Goal: Task Accomplishment & Management: Use online tool/utility

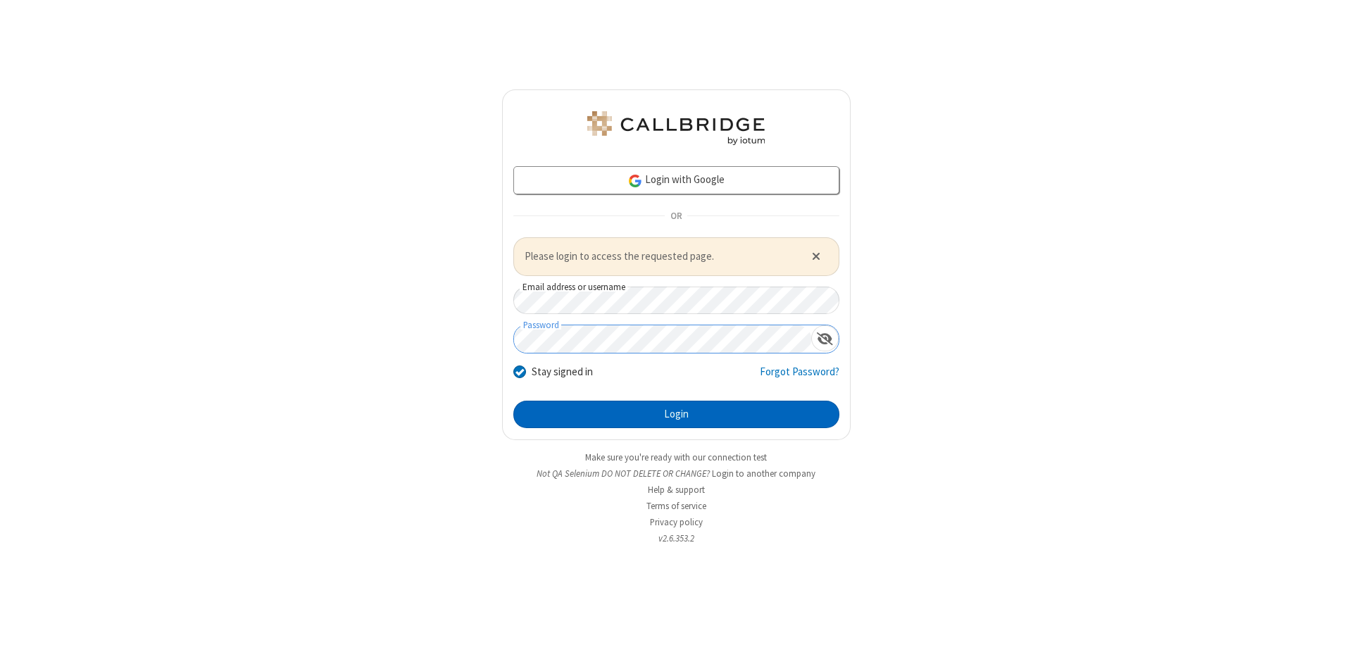
click at [676, 414] on button "Login" at bounding box center [676, 415] width 326 height 28
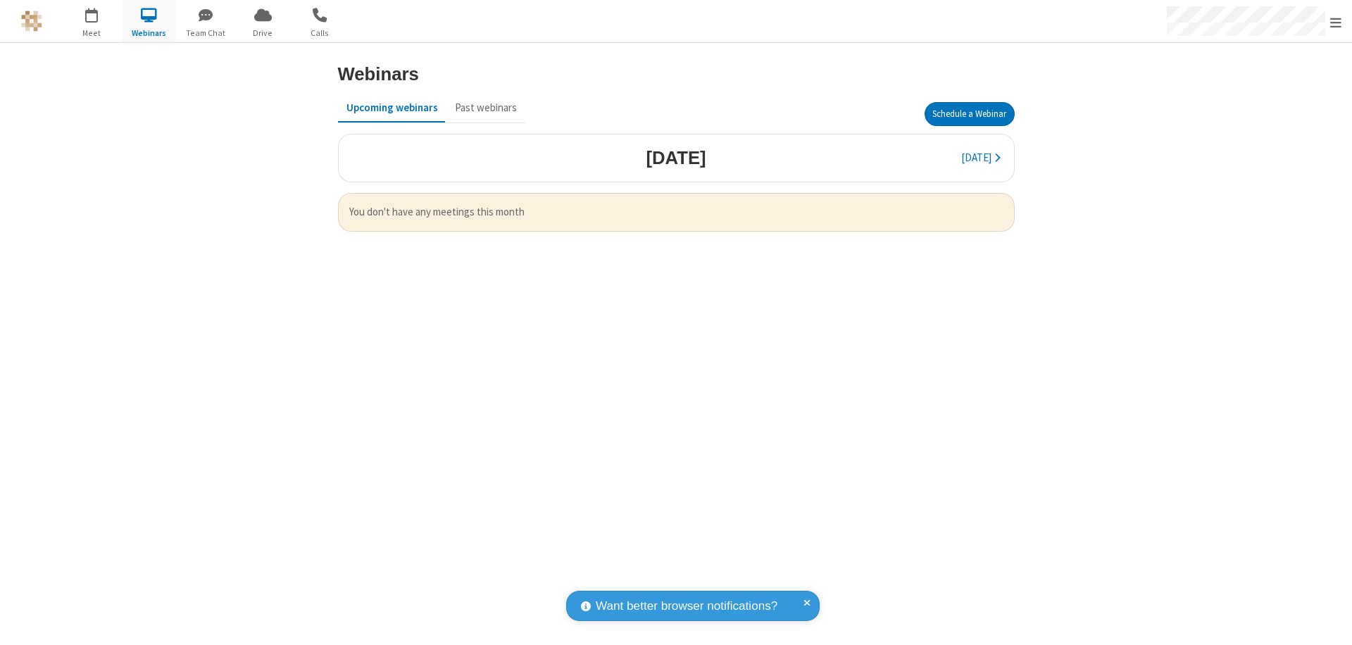
click at [969, 114] on button "Schedule a Webinar" at bounding box center [970, 114] width 90 height 24
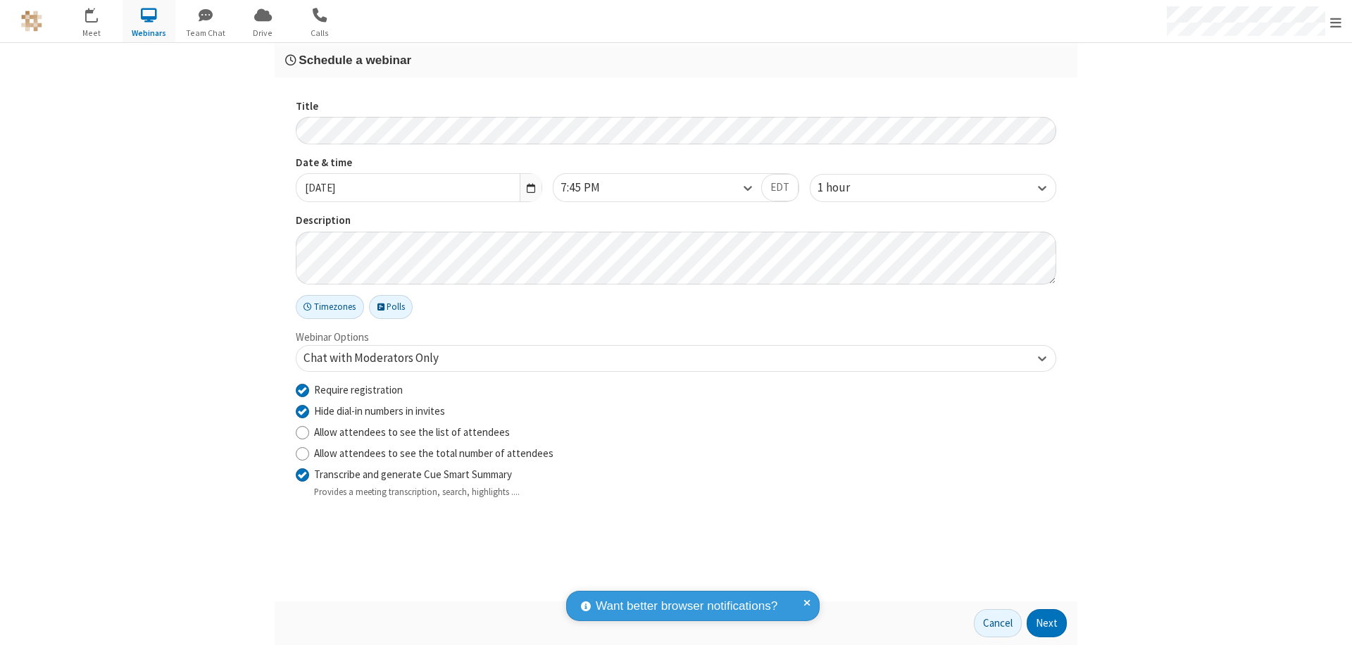
click at [302, 389] on input "Require registration" at bounding box center [302, 389] width 13 height 15
checkbox input "false"
click at [1047, 623] on button "Next" at bounding box center [1047, 623] width 40 height 28
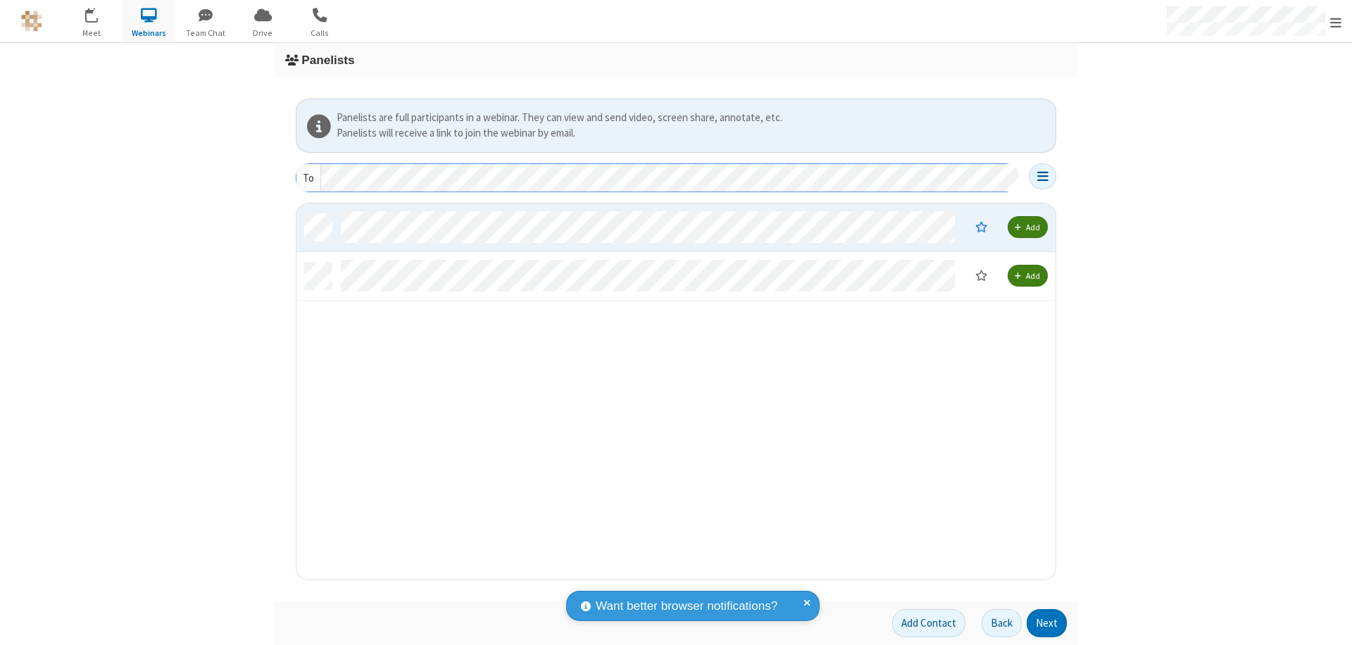
scroll to position [366, 749]
click at [1047, 623] on button "Next" at bounding box center [1047, 623] width 40 height 28
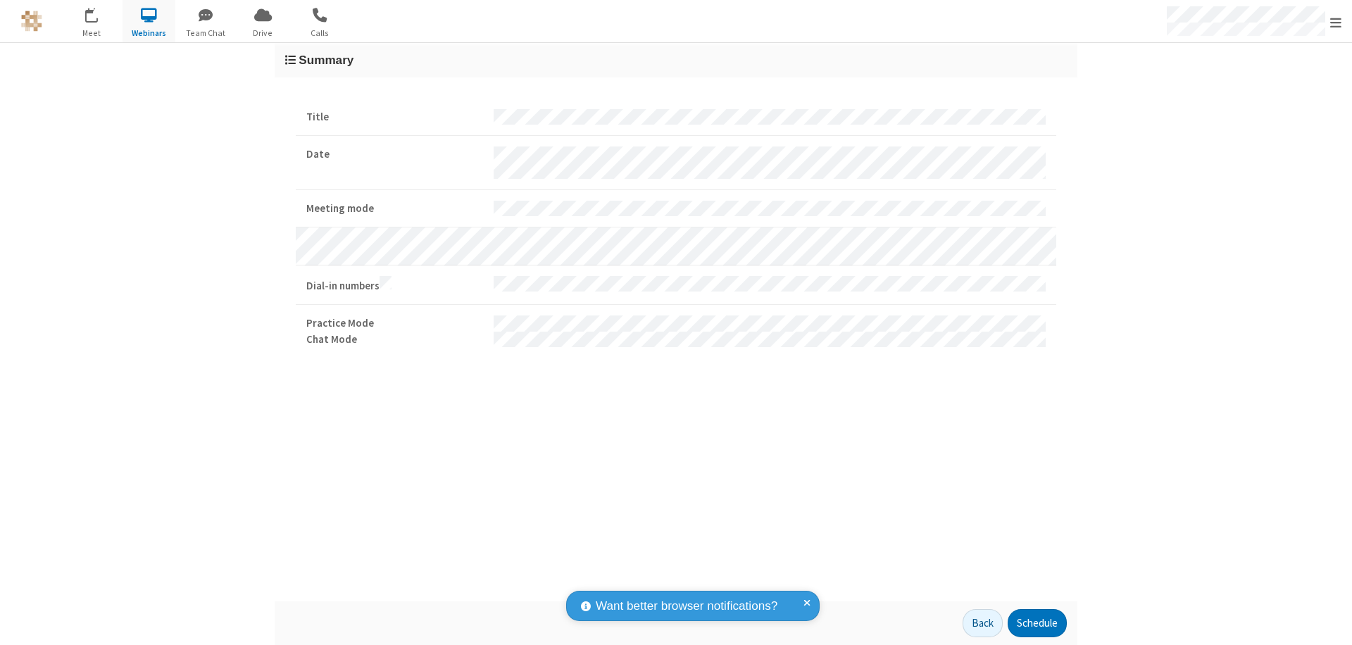
click at [1037, 623] on button "Schedule" at bounding box center [1037, 623] width 59 height 28
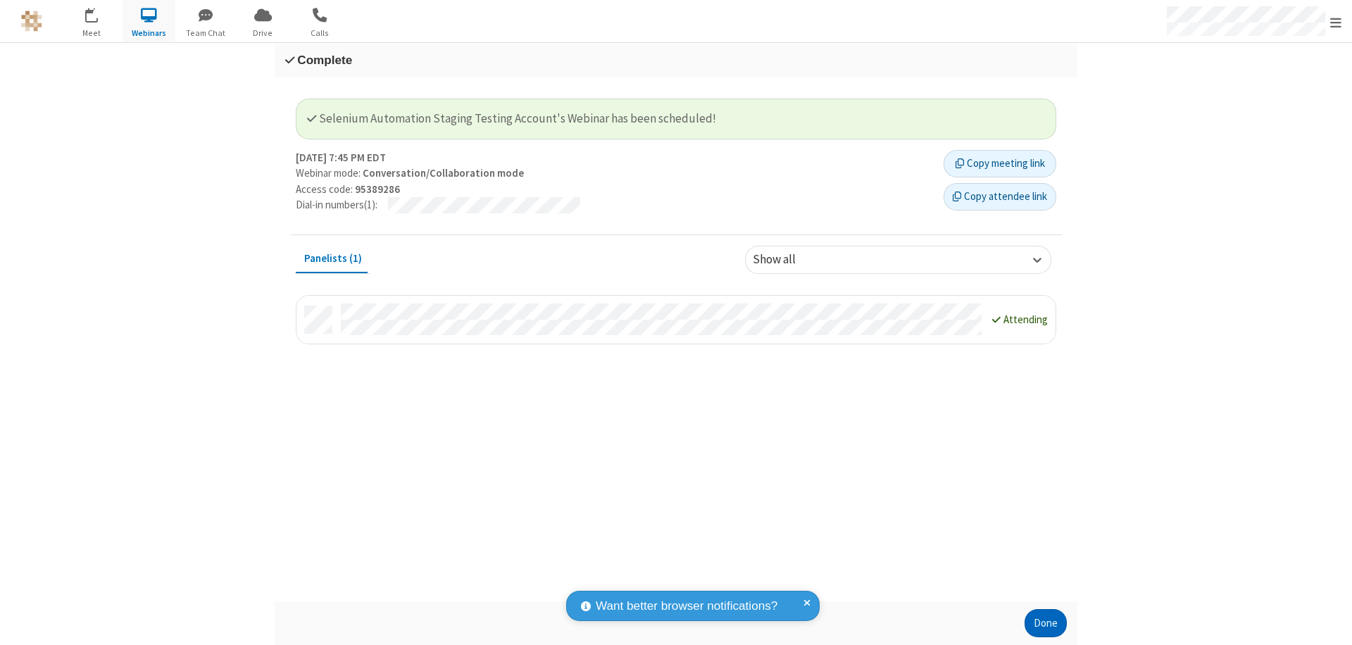
click at [1046, 623] on button "Done" at bounding box center [1046, 623] width 42 height 28
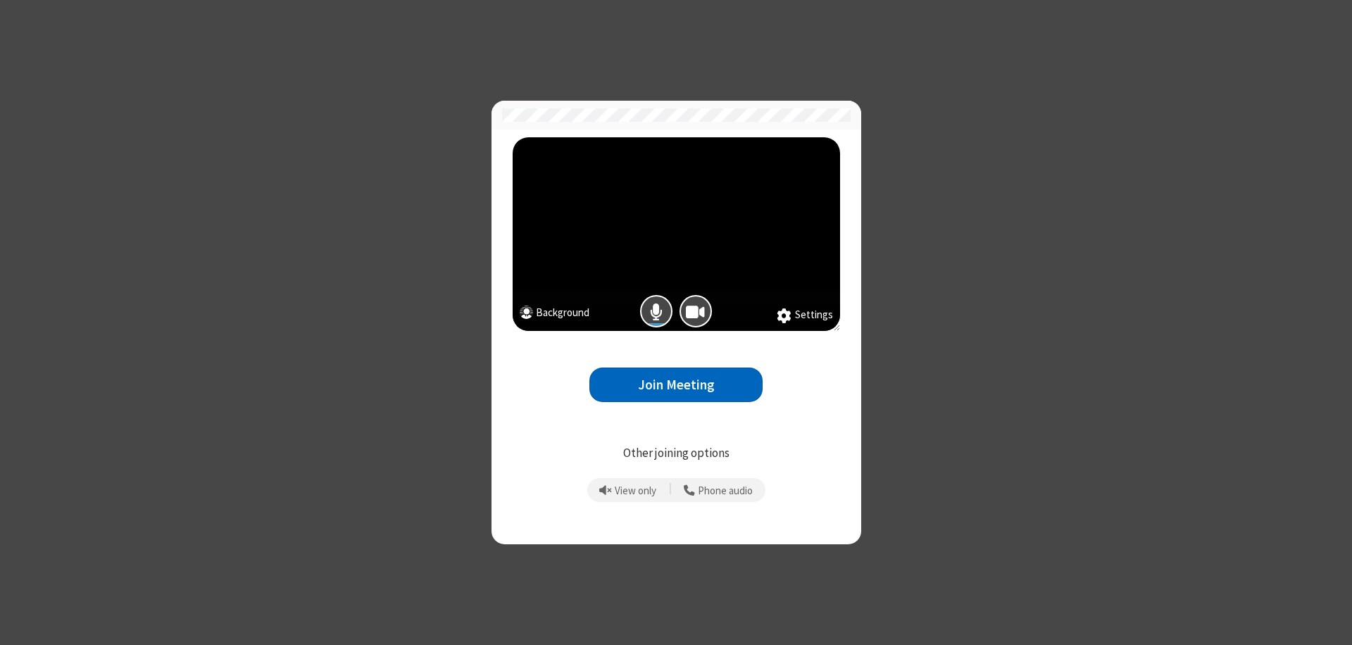
click at [676, 385] on button "Join Meeting" at bounding box center [675, 385] width 173 height 35
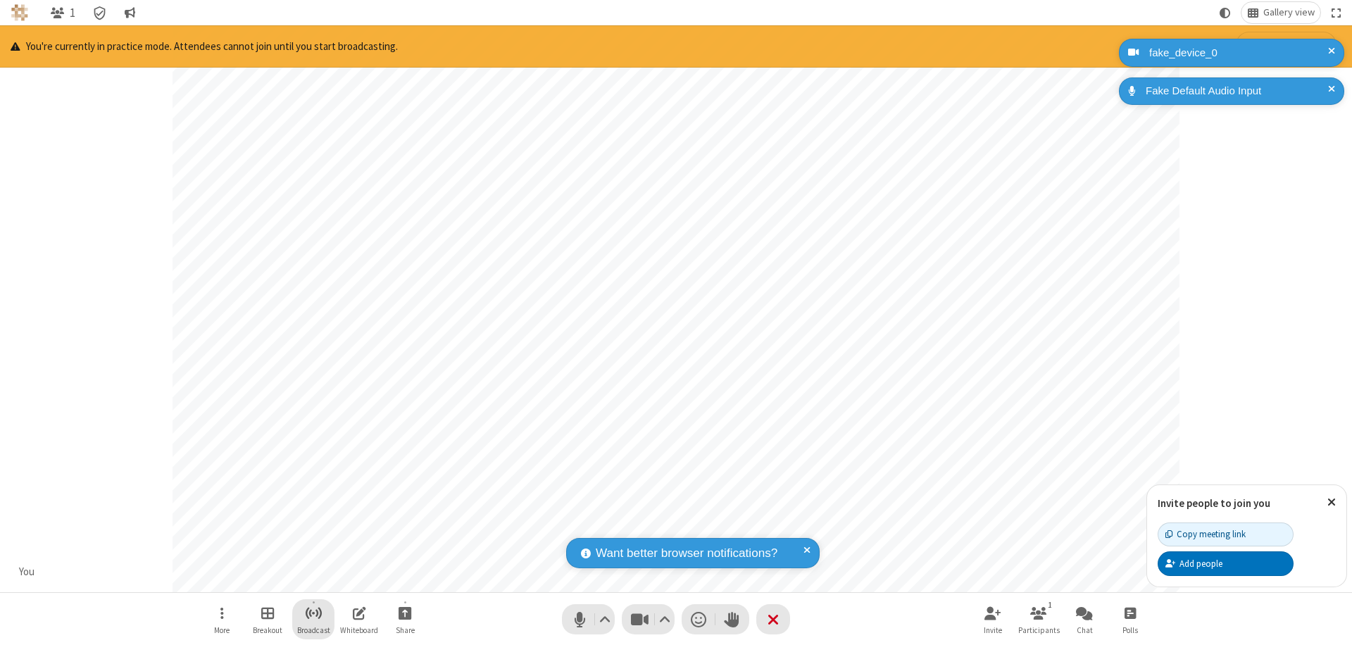
click at [313, 613] on span "Start broadcast" at bounding box center [314, 613] width 18 height 18
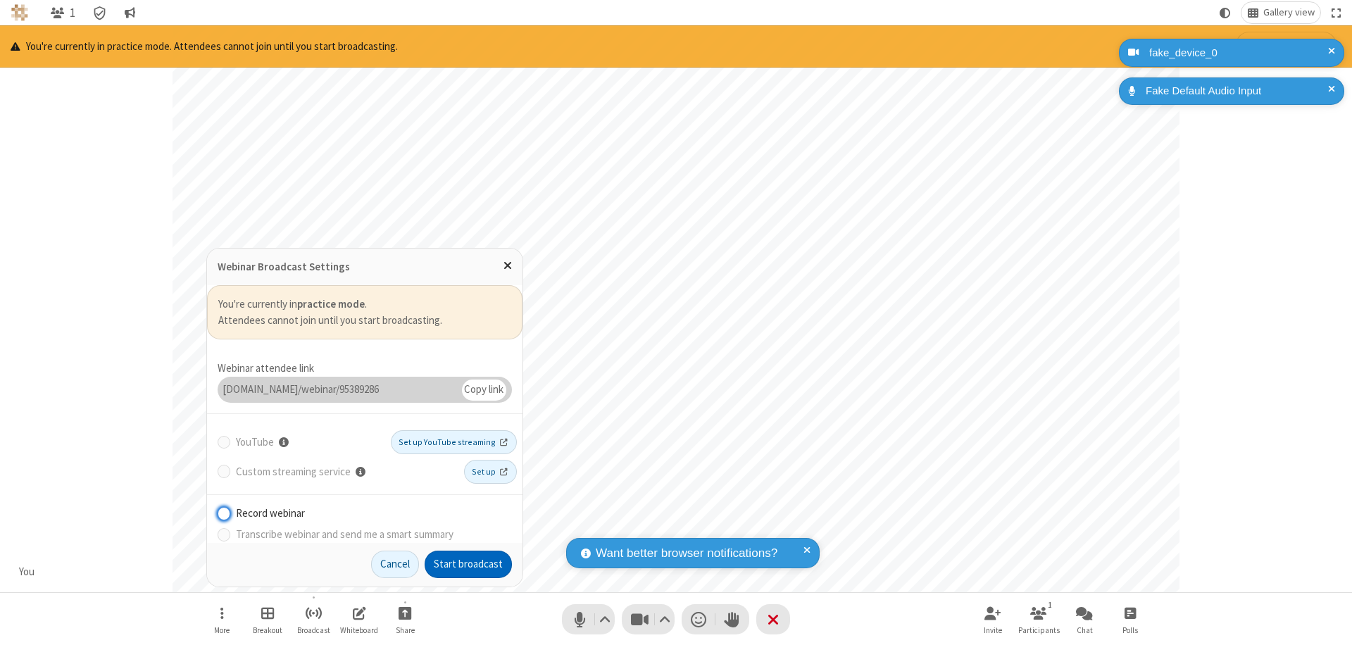
click at [468, 564] on button "Start broadcast" at bounding box center [468, 565] width 87 height 28
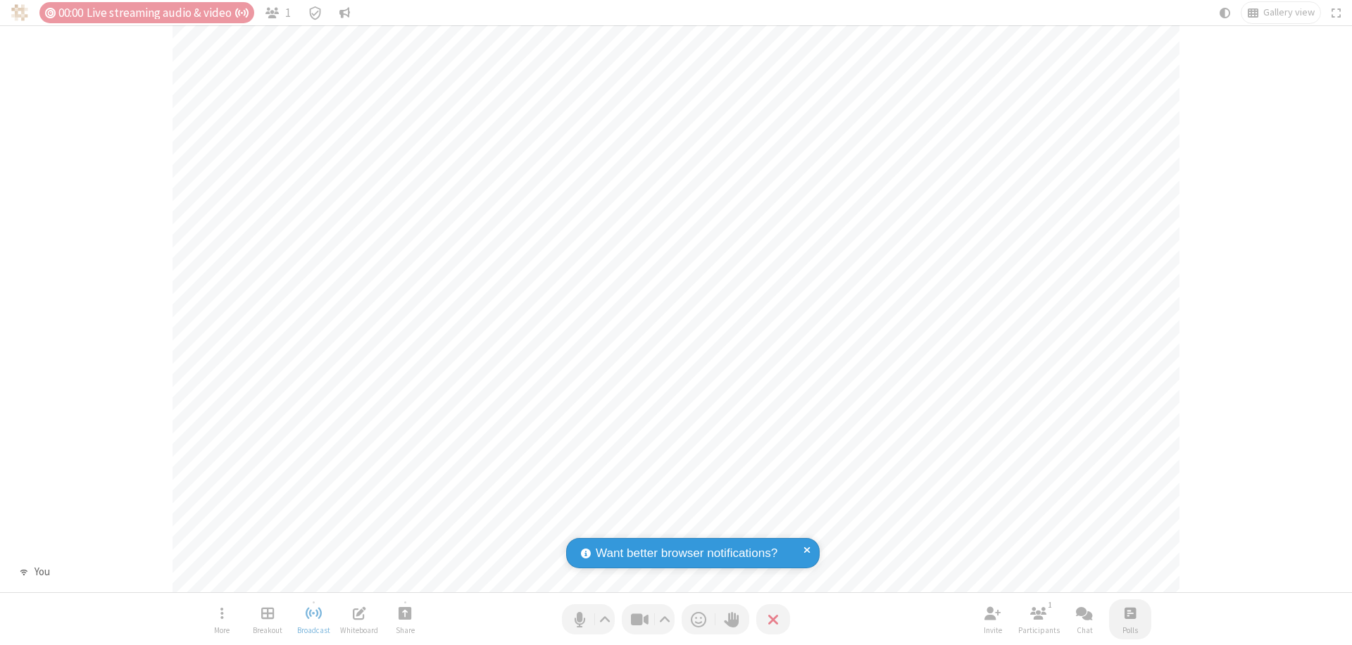
click at [1130, 613] on span "Open poll" at bounding box center [1130, 613] width 11 height 18
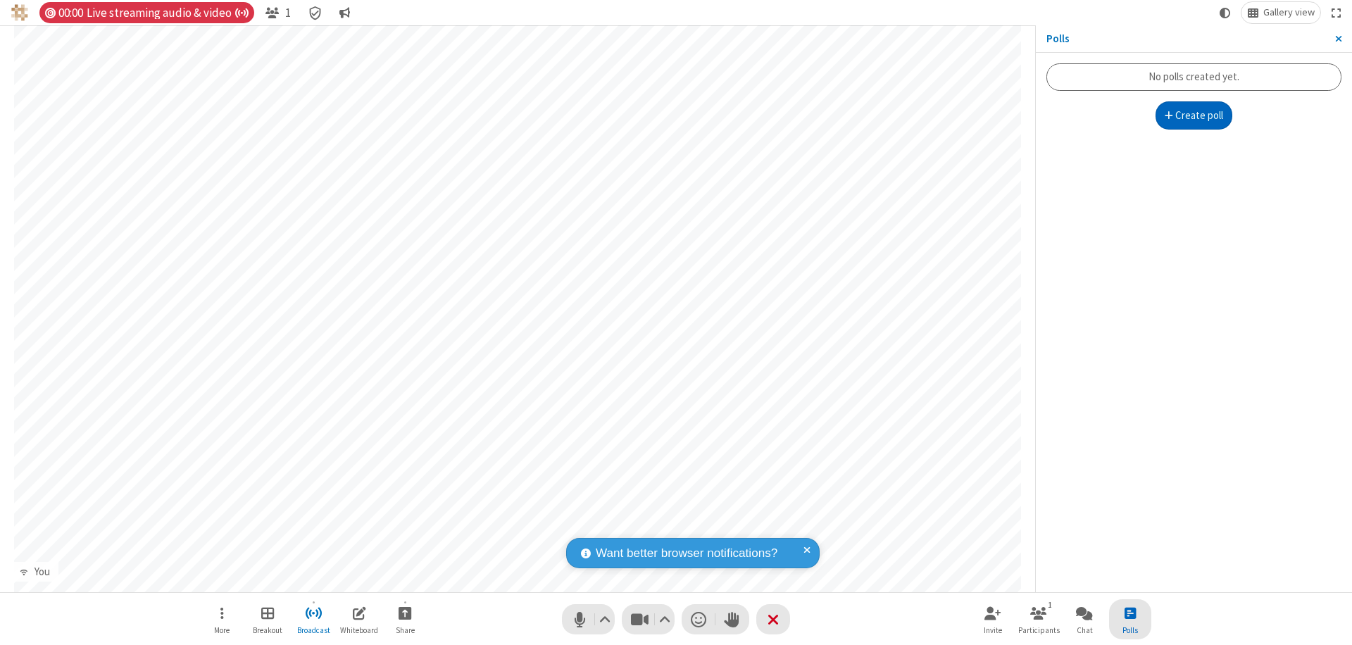
click at [1194, 115] on button "Create poll" at bounding box center [1194, 115] width 77 height 28
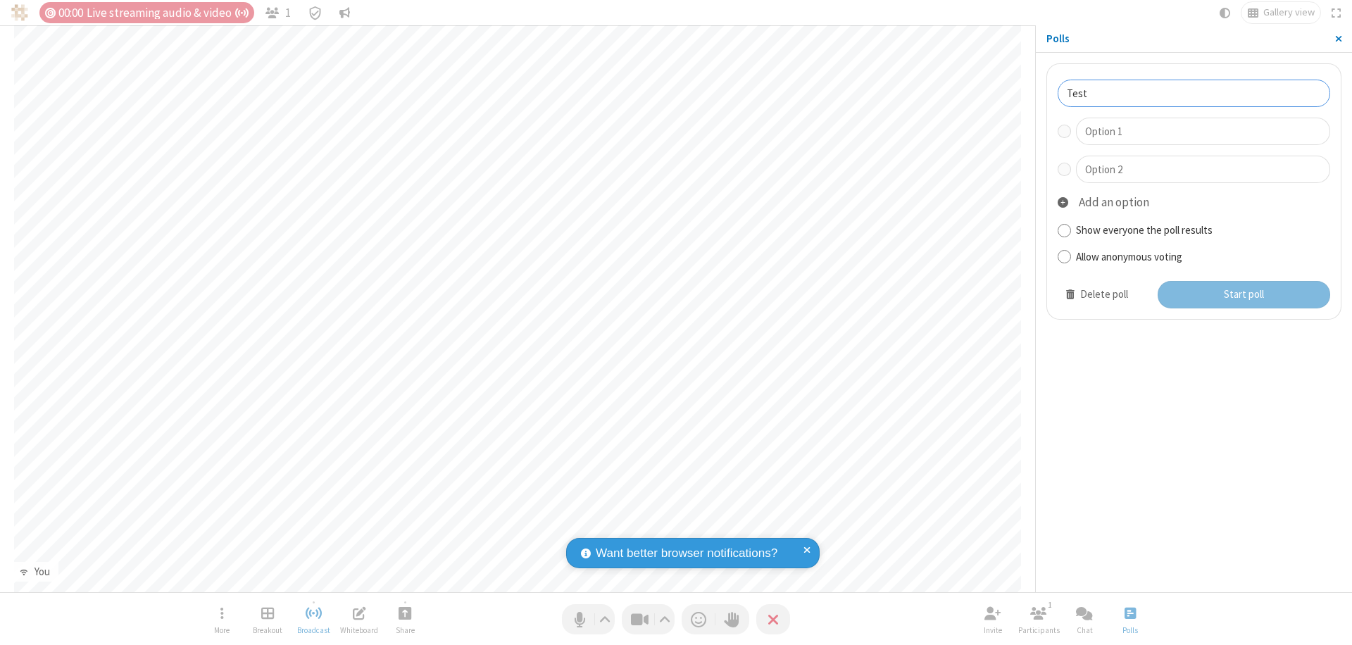
type input "Test"
type input "Yes"
type input "No"
click at [1243, 294] on button "Start poll" at bounding box center [1244, 295] width 173 height 28
